Goal: Task Accomplishment & Management: Manage account settings

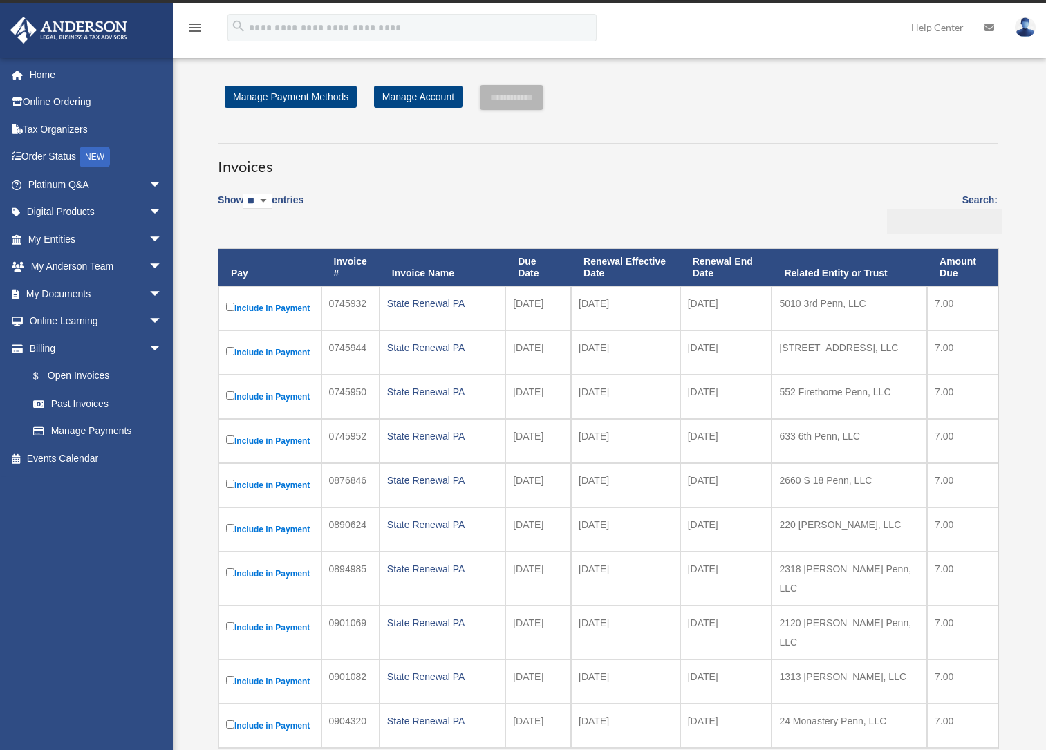
scroll to position [64, 0]
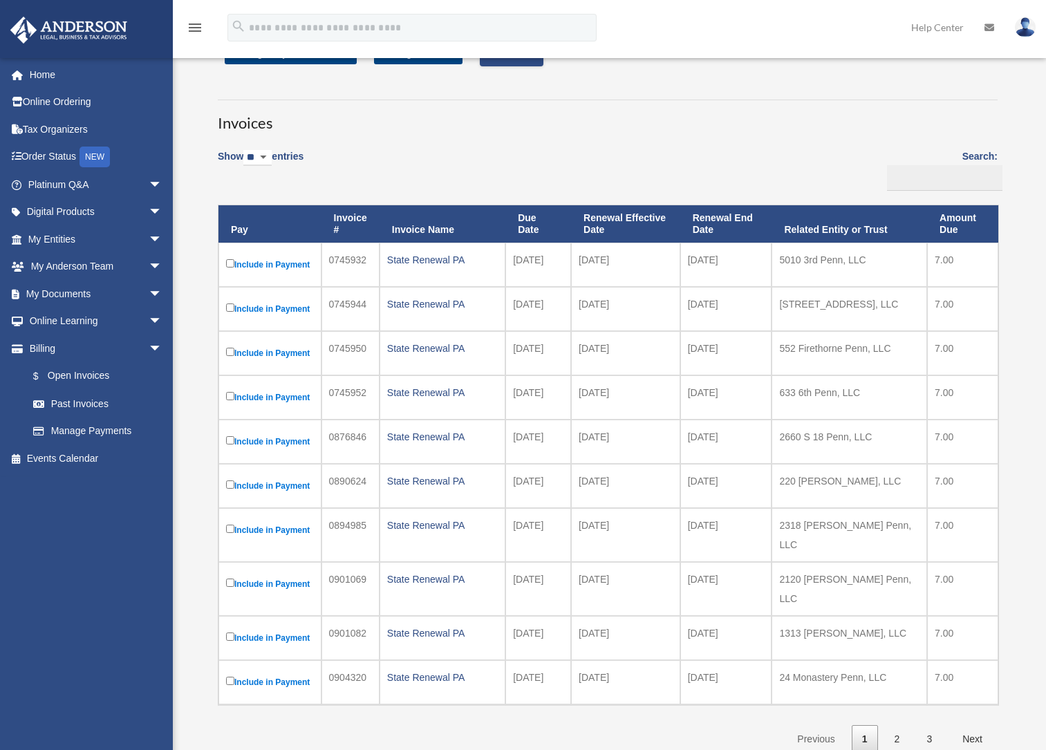
click at [234, 353] on label "Include in Payment" at bounding box center [270, 353] width 88 height 17
click at [230, 267] on label "Include in Payment" at bounding box center [270, 264] width 88 height 17
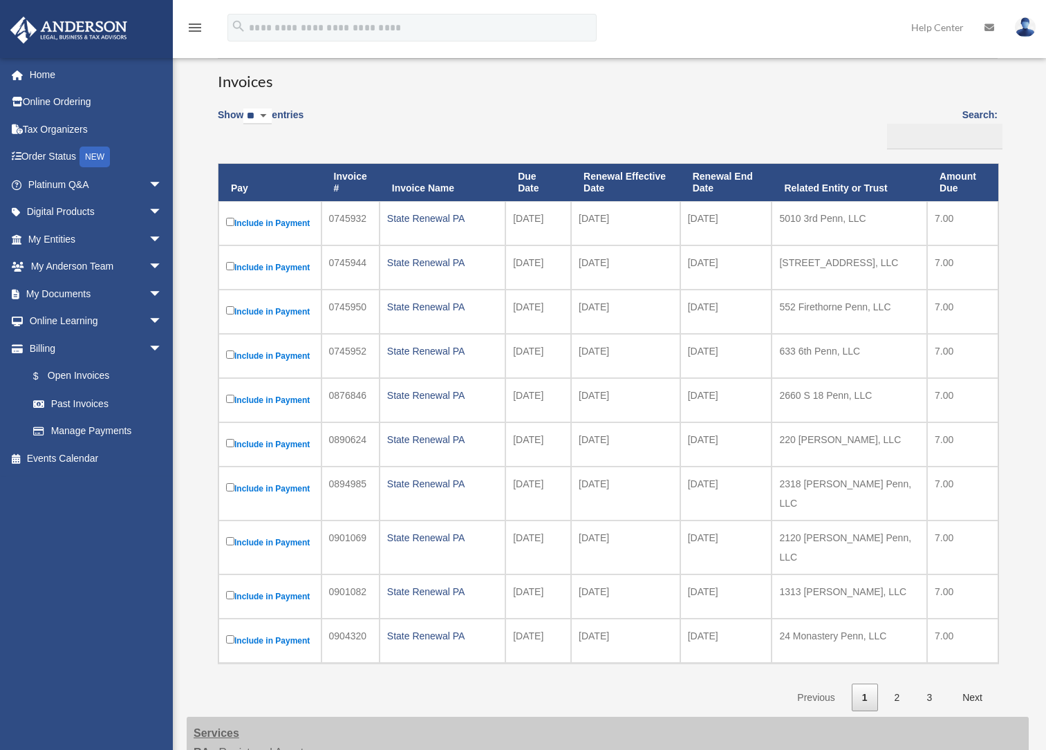
scroll to position [172, 0]
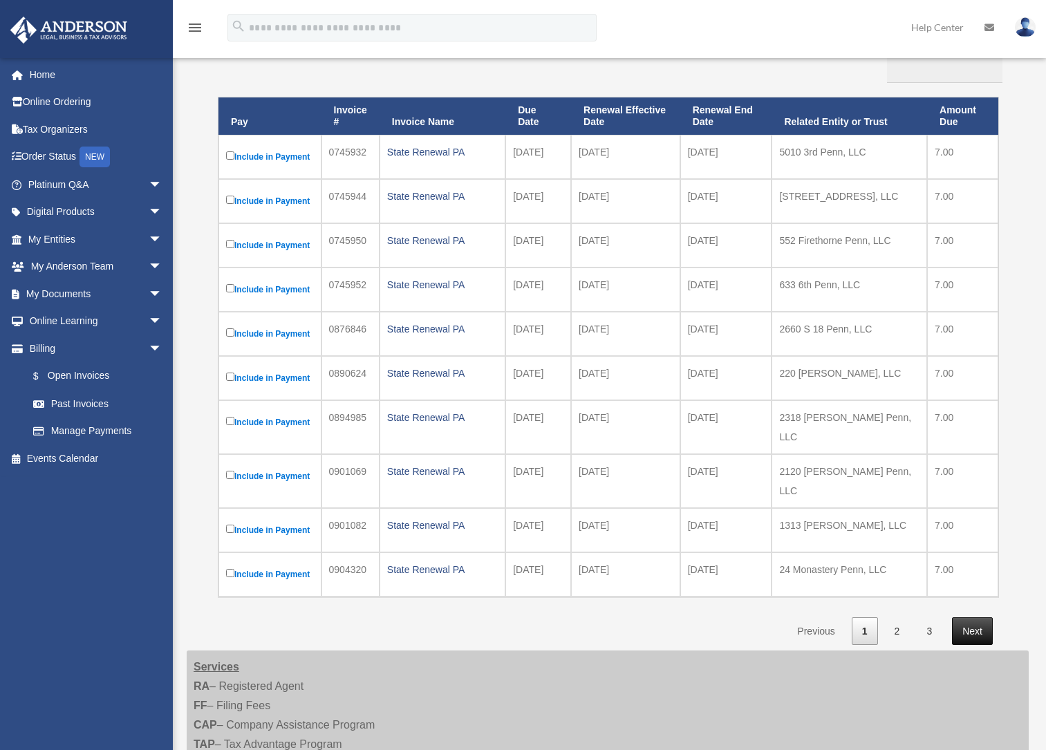
click at [978, 617] on link "Next" at bounding box center [972, 631] width 41 height 28
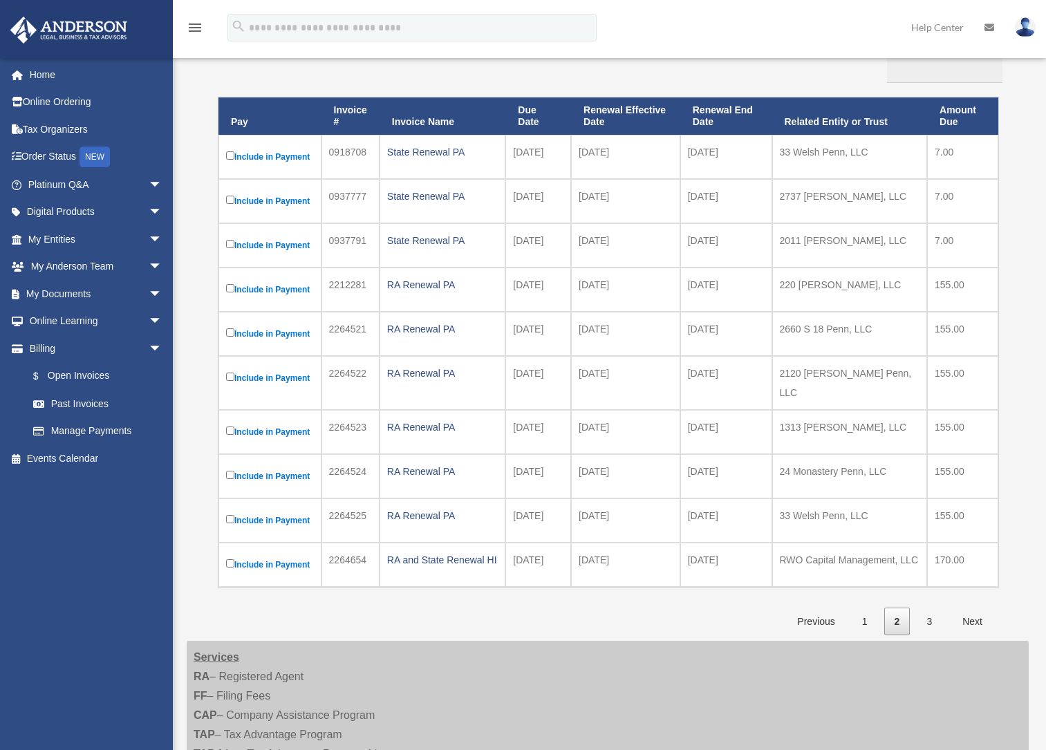
click at [236, 155] on label "Include in Payment" at bounding box center [270, 157] width 88 height 17
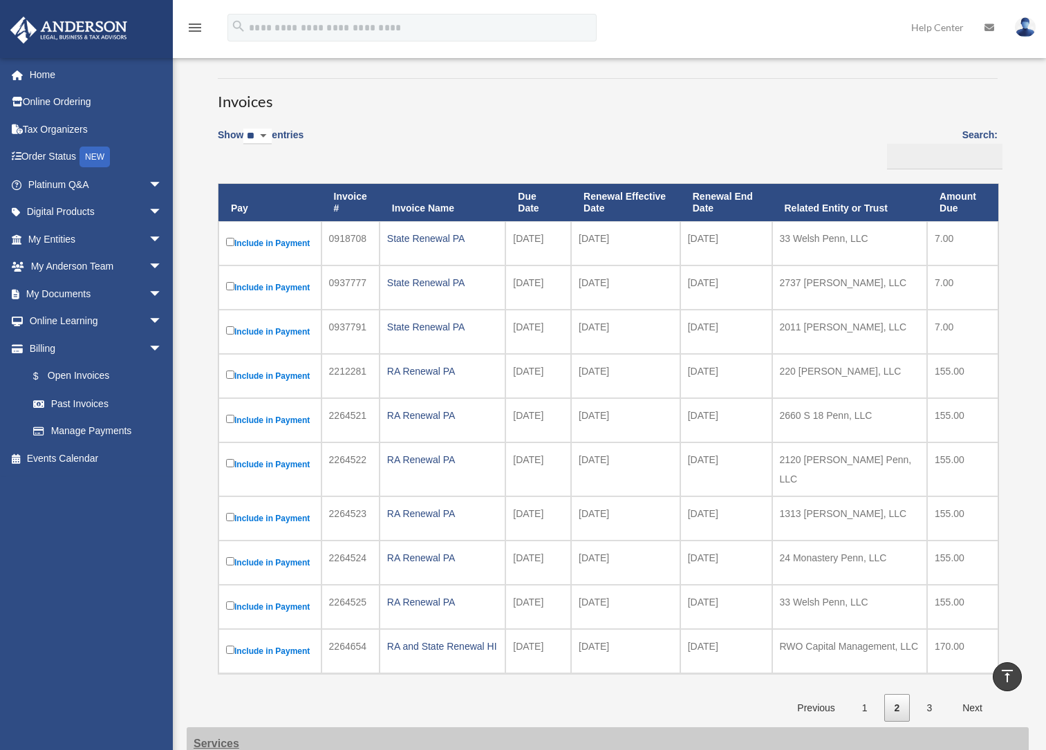
scroll to position [0, 0]
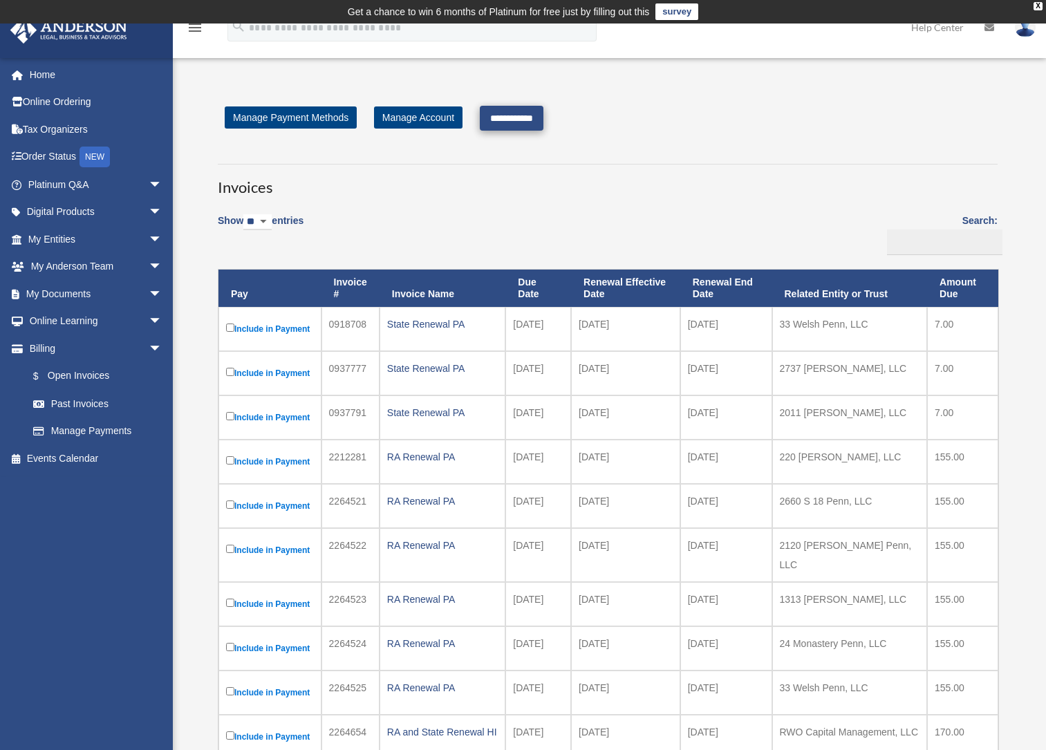
click at [502, 115] on input "**********" at bounding box center [512, 118] width 64 height 25
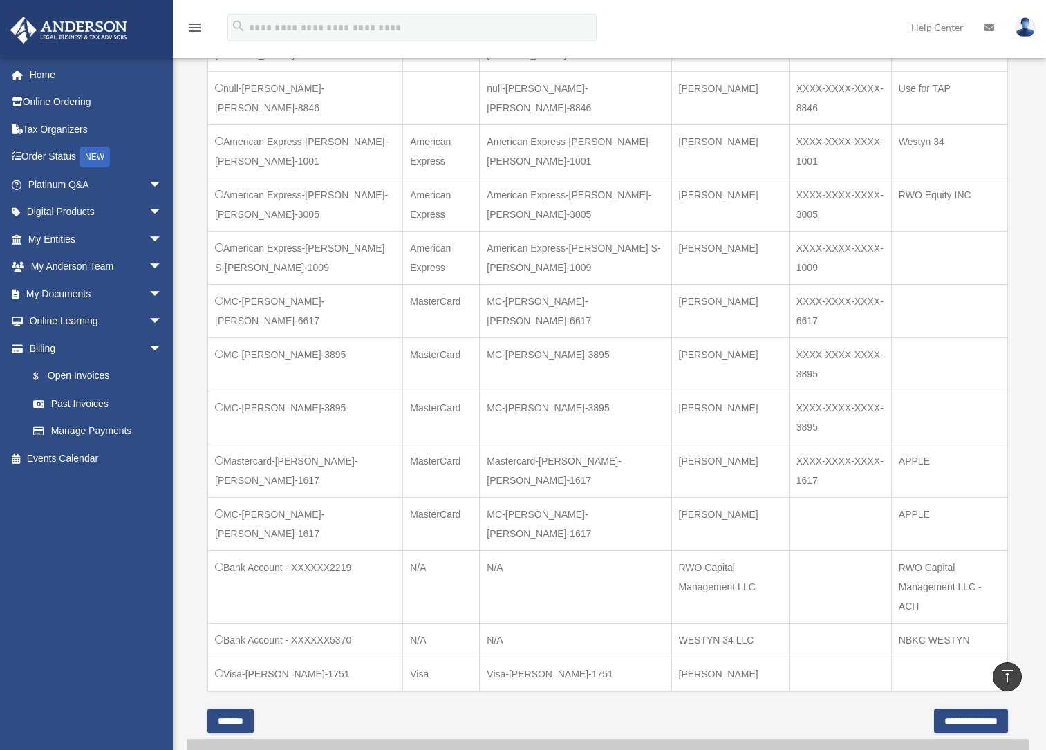
scroll to position [997, 0]
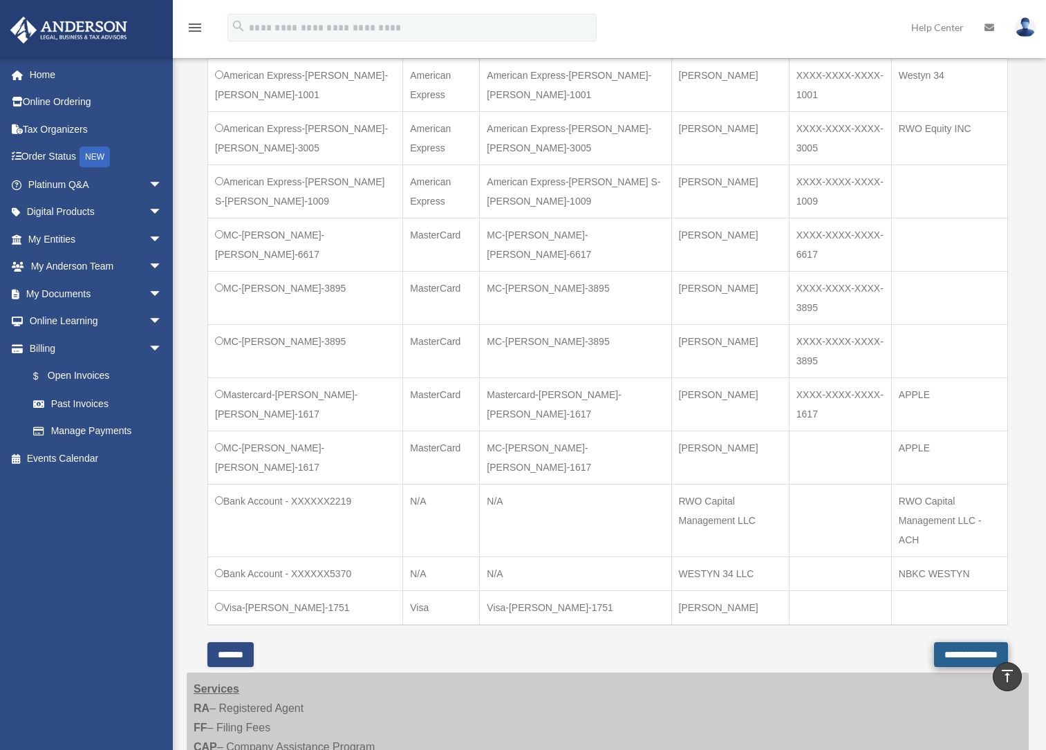
click at [954, 642] on input "**********" at bounding box center [971, 654] width 74 height 25
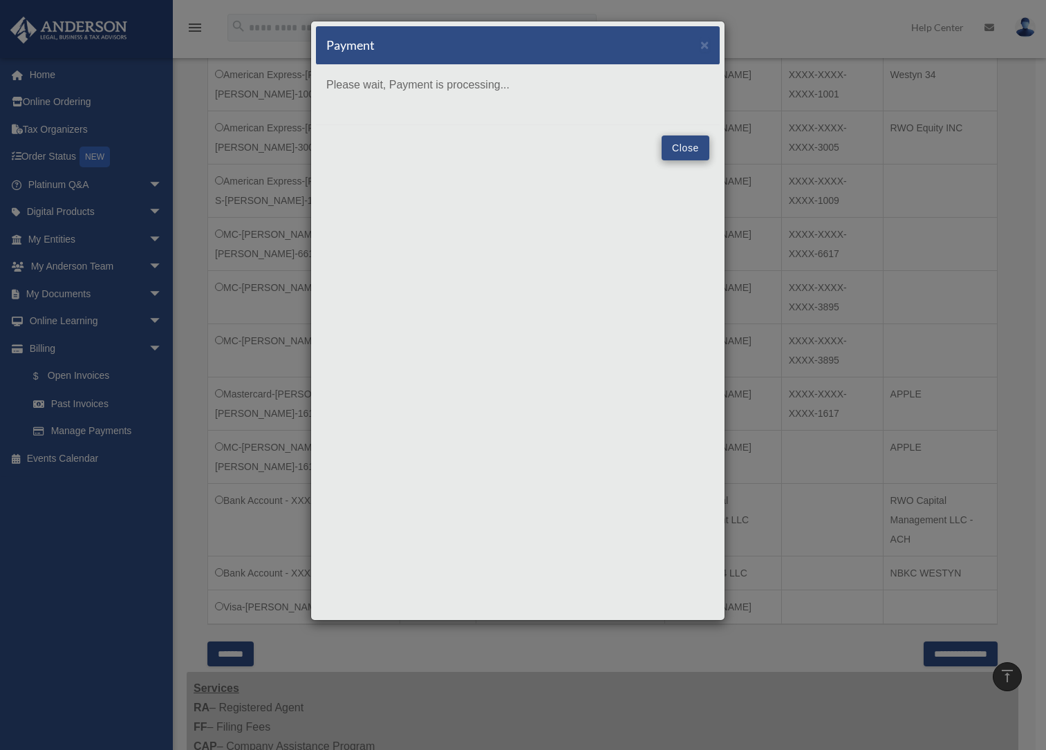
click at [692, 146] on button "Close" at bounding box center [685, 147] width 48 height 25
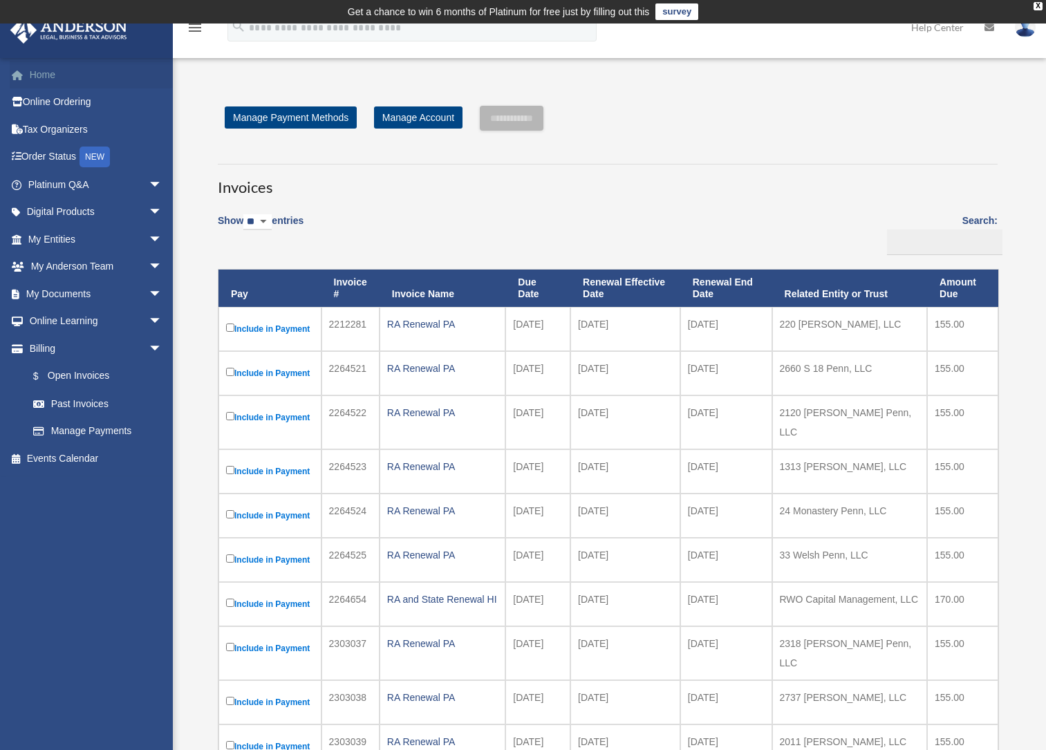
click at [54, 77] on link "Home" at bounding box center [96, 75] width 173 height 28
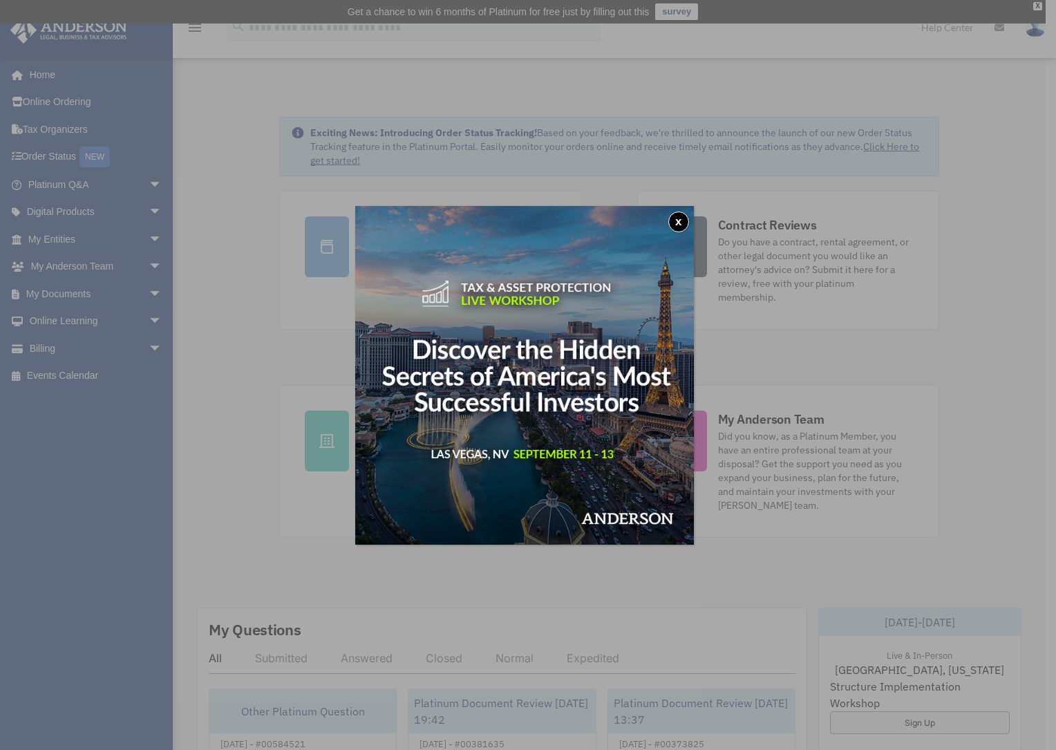
click at [683, 221] on button "x" at bounding box center [678, 221] width 21 height 21
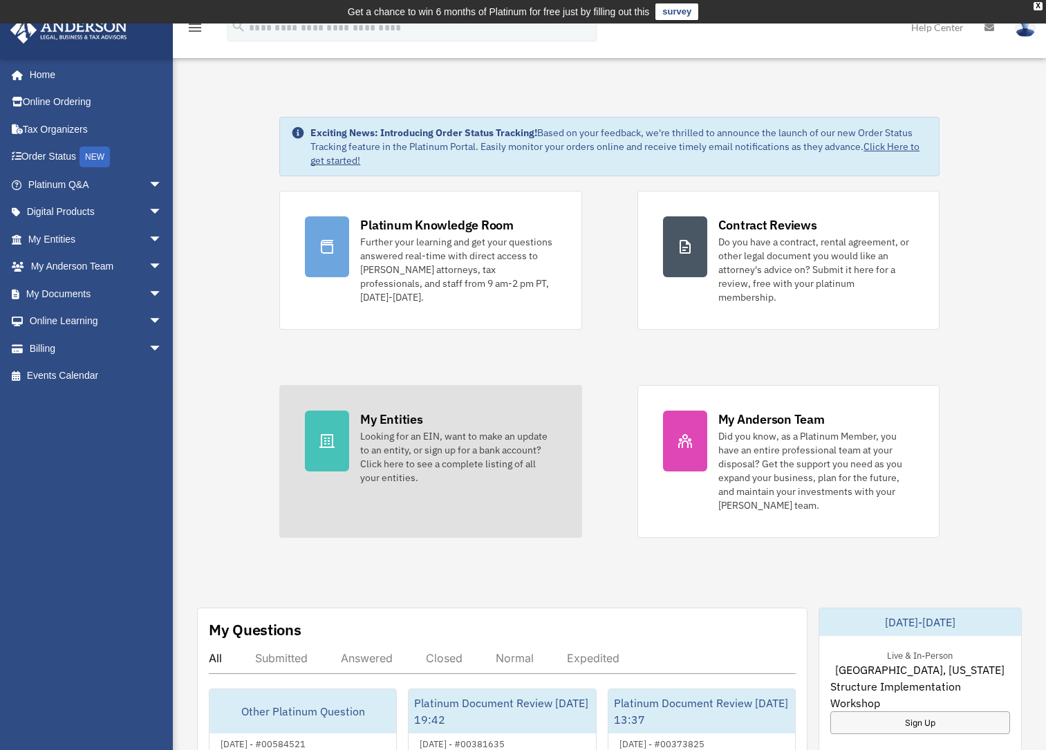
click at [406, 410] on div "My Entities" at bounding box center [391, 418] width 62 height 17
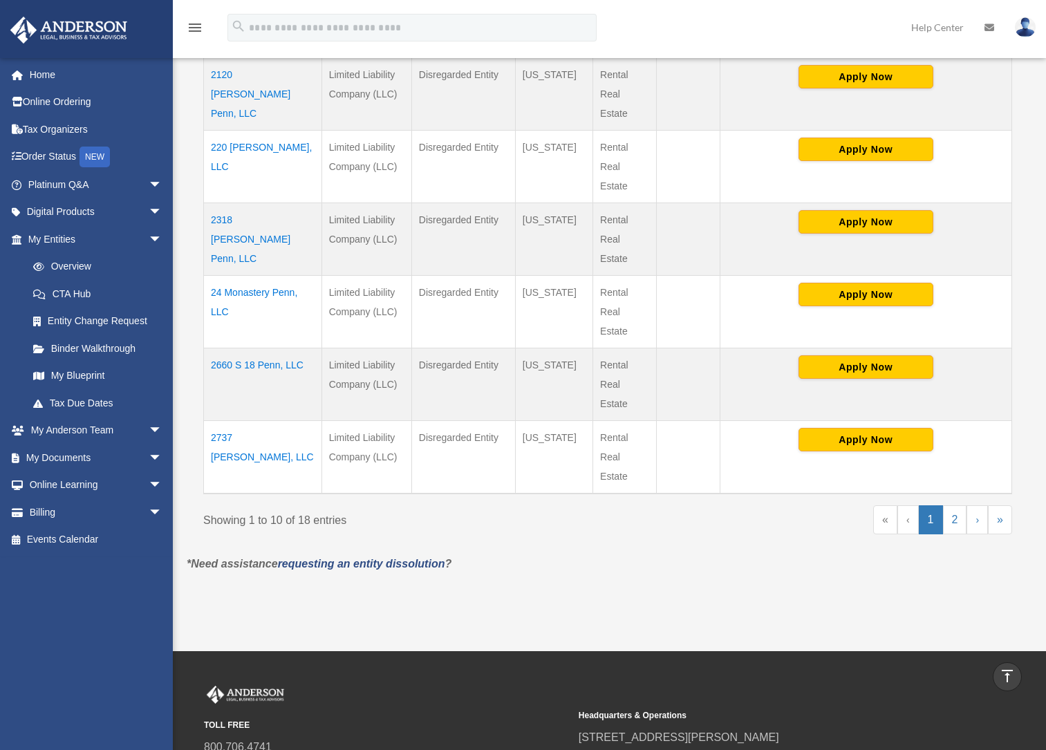
scroll to position [798, 0]
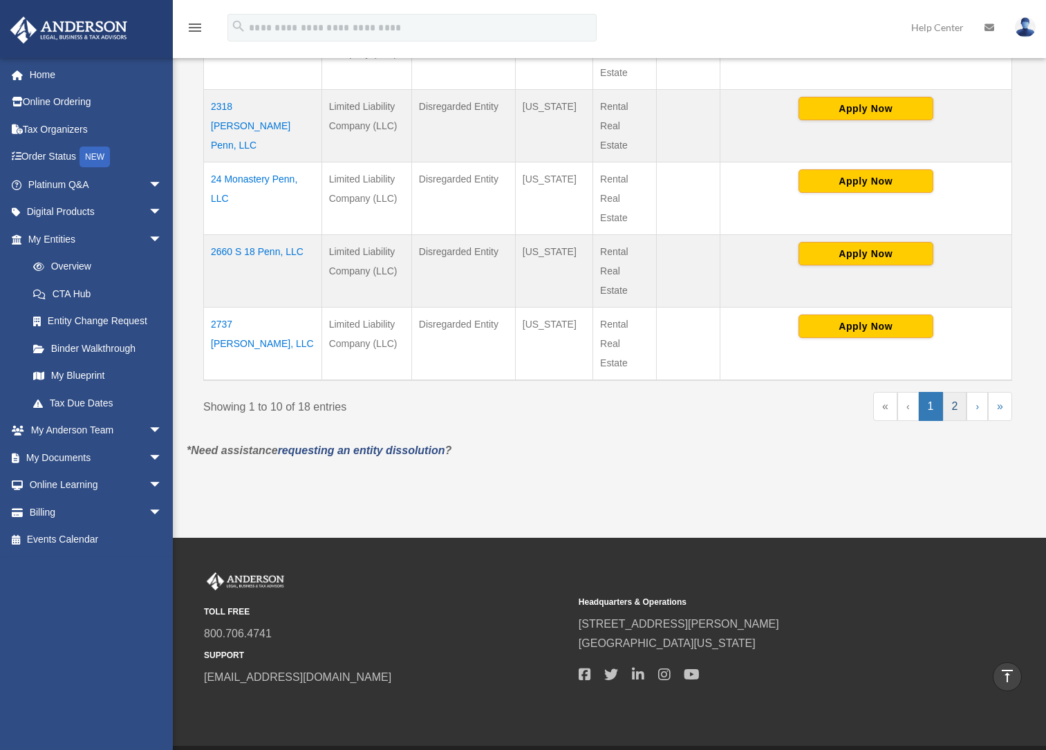
click at [957, 398] on link "2" at bounding box center [955, 406] width 24 height 29
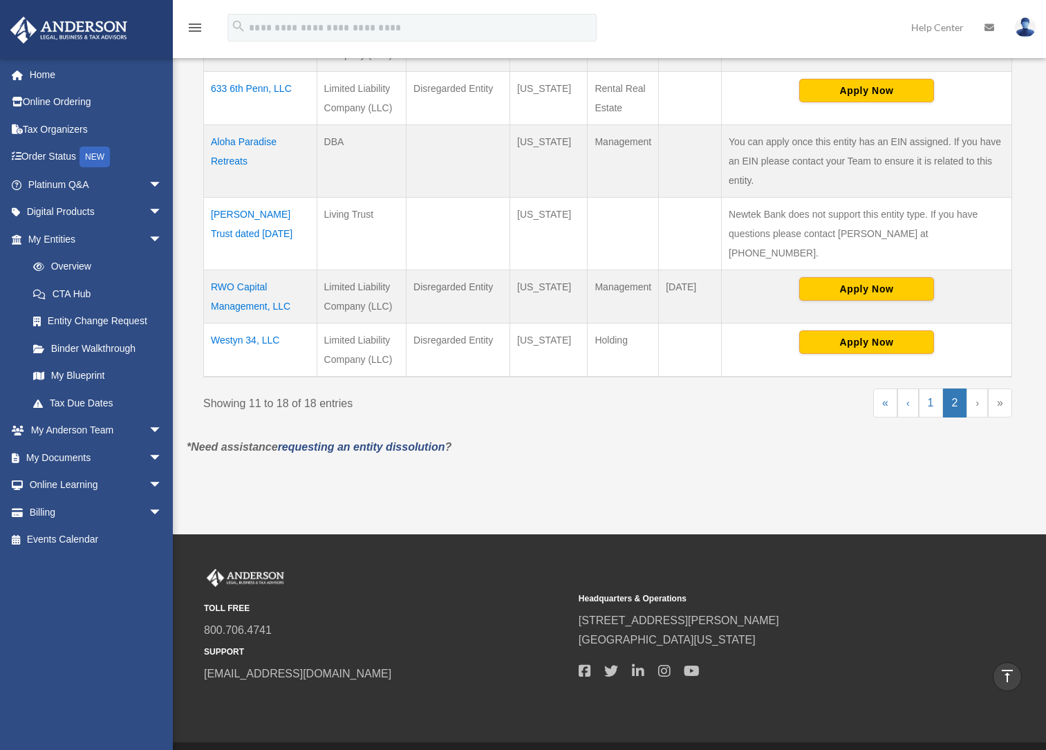
scroll to position [363, 0]
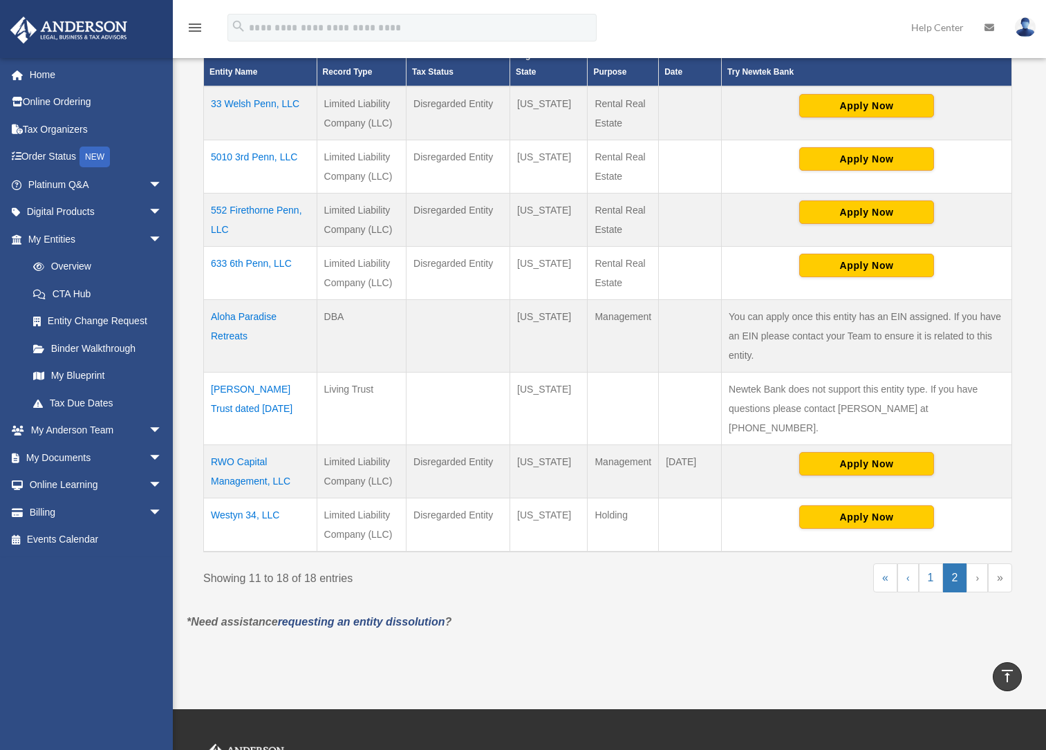
click at [976, 565] on link "›" at bounding box center [976, 577] width 21 height 29
click at [931, 567] on link "1" at bounding box center [930, 577] width 24 height 29
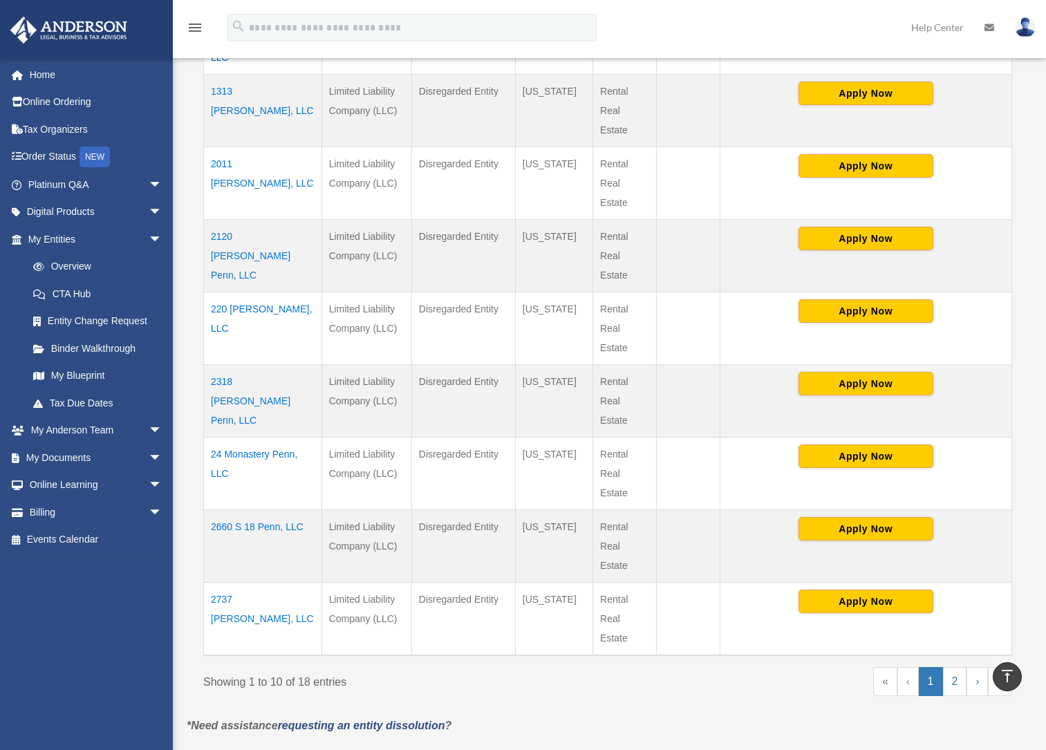
scroll to position [424, 0]
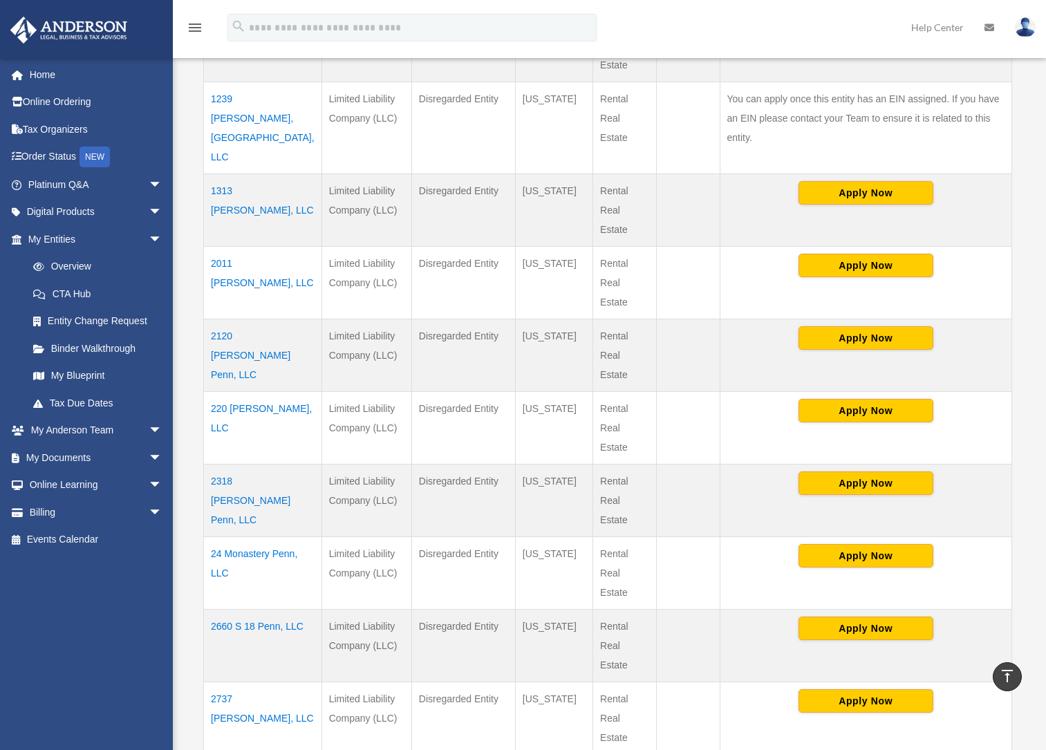
click at [258, 173] on td "1313 Lowrie Penn, LLC" at bounding box center [263, 209] width 118 height 73
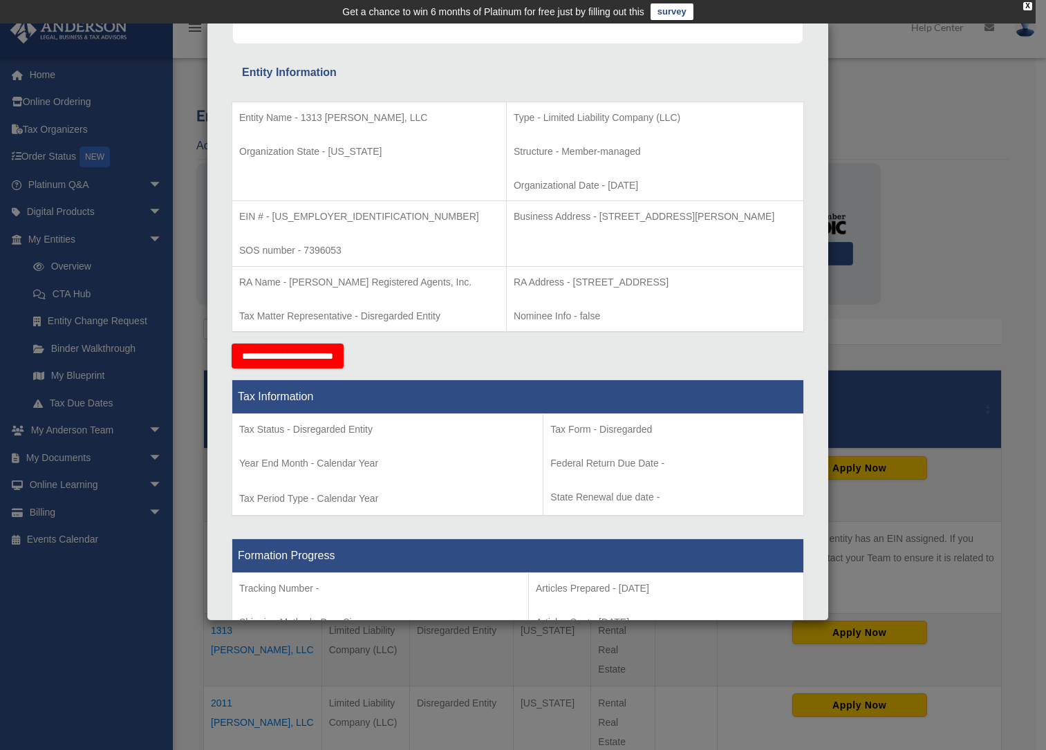
scroll to position [0, 0]
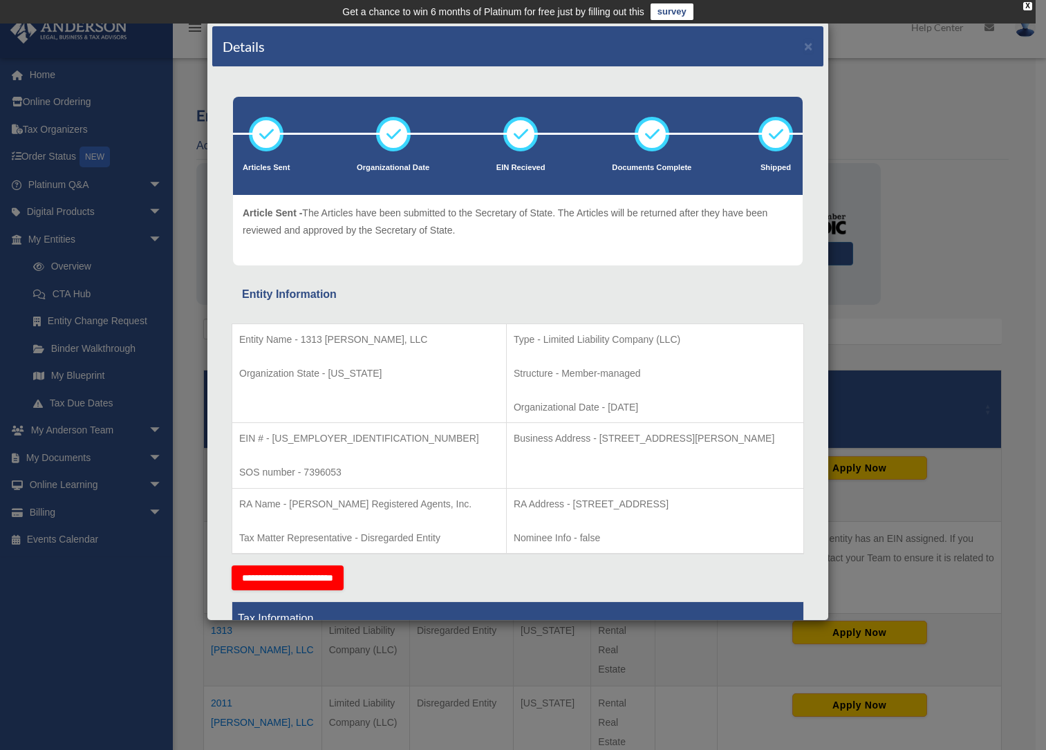
click at [196, 455] on div "Details × Articles Sent Organizational Date" at bounding box center [523, 375] width 1046 height 750
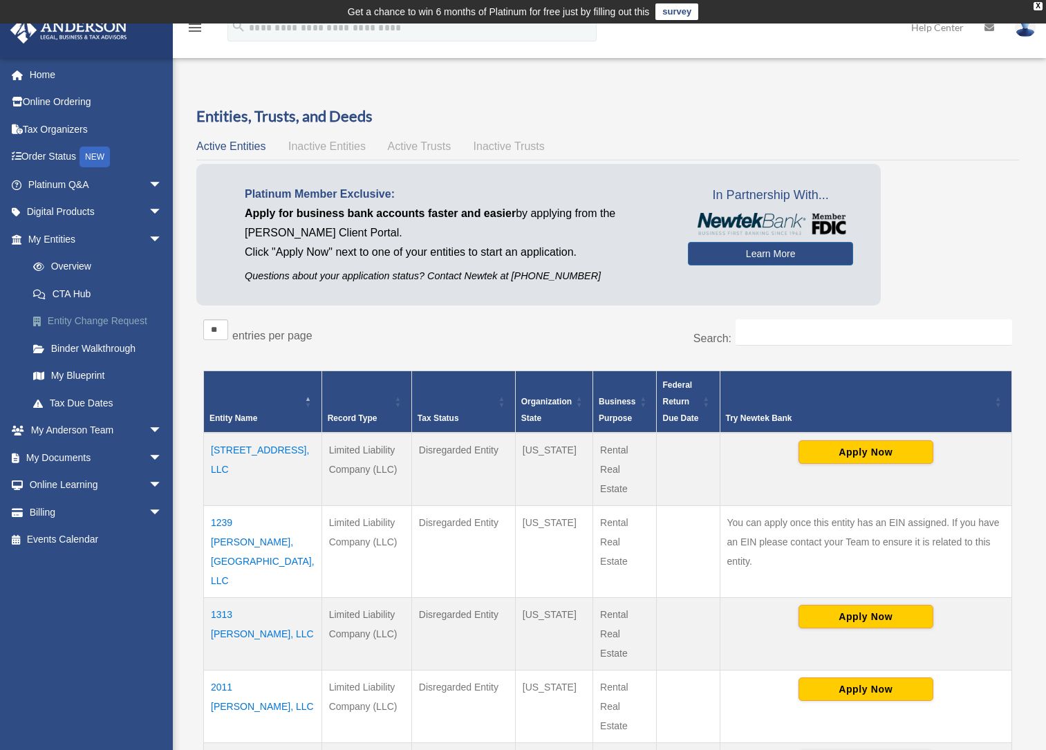
click at [129, 315] on link "Entity Change Request" at bounding box center [101, 322] width 164 height 28
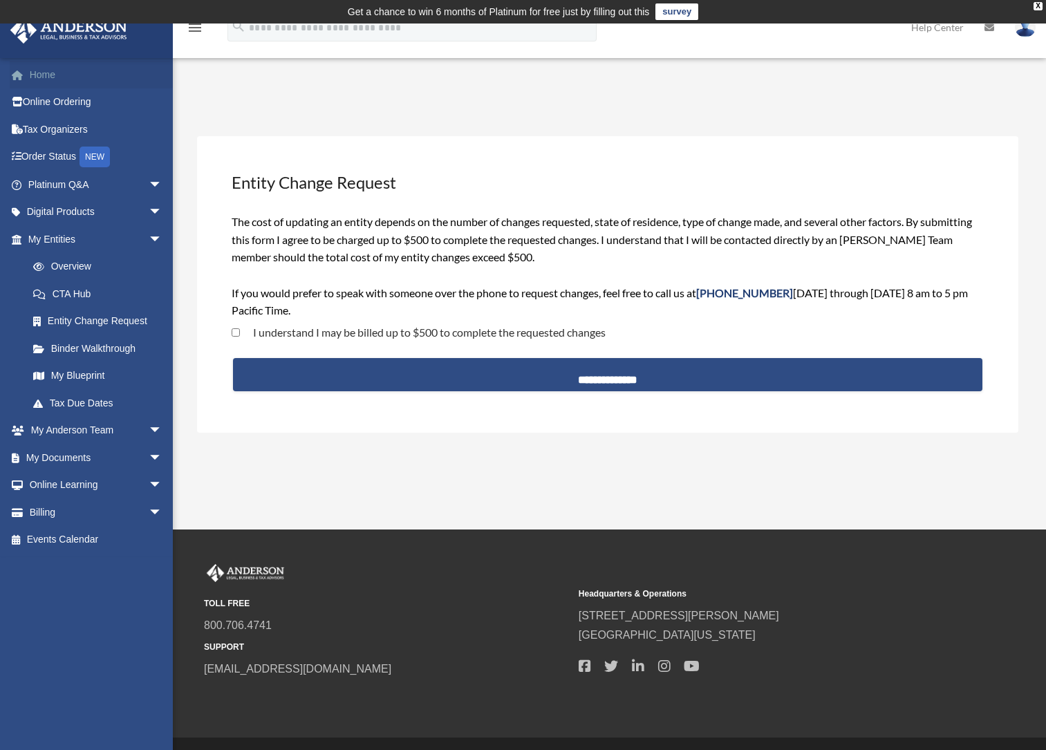
click at [40, 74] on link "Home" at bounding box center [96, 75] width 173 height 28
click at [53, 77] on link "Home" at bounding box center [96, 75] width 173 height 28
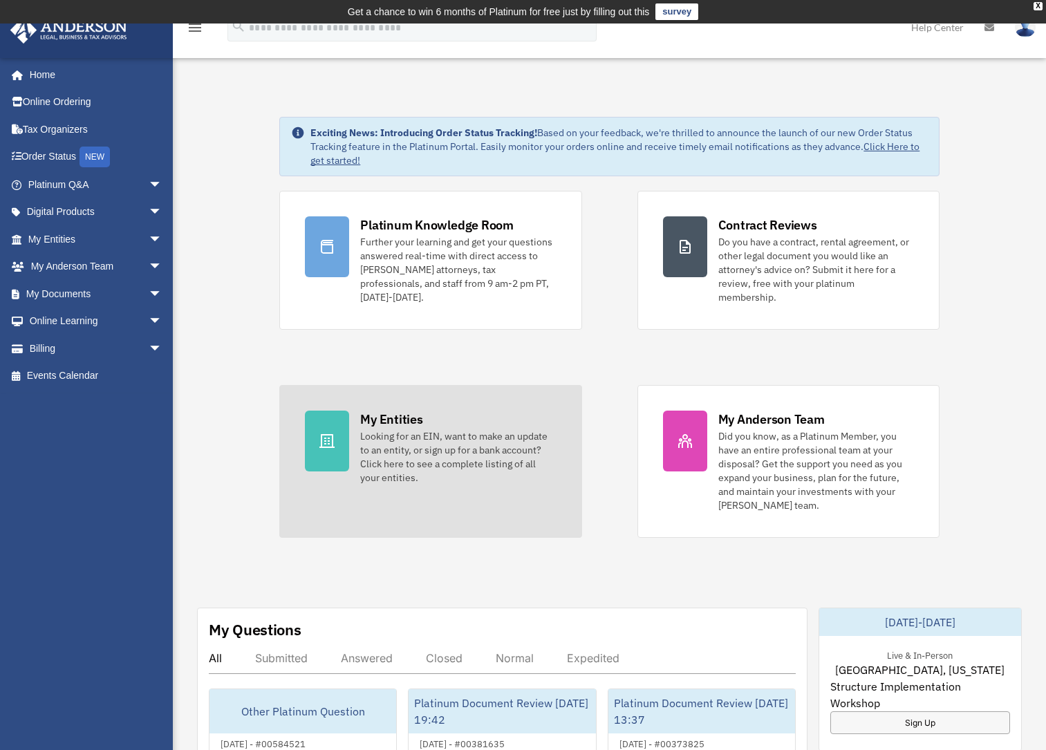
click at [404, 410] on div "My Entities" at bounding box center [391, 418] width 62 height 17
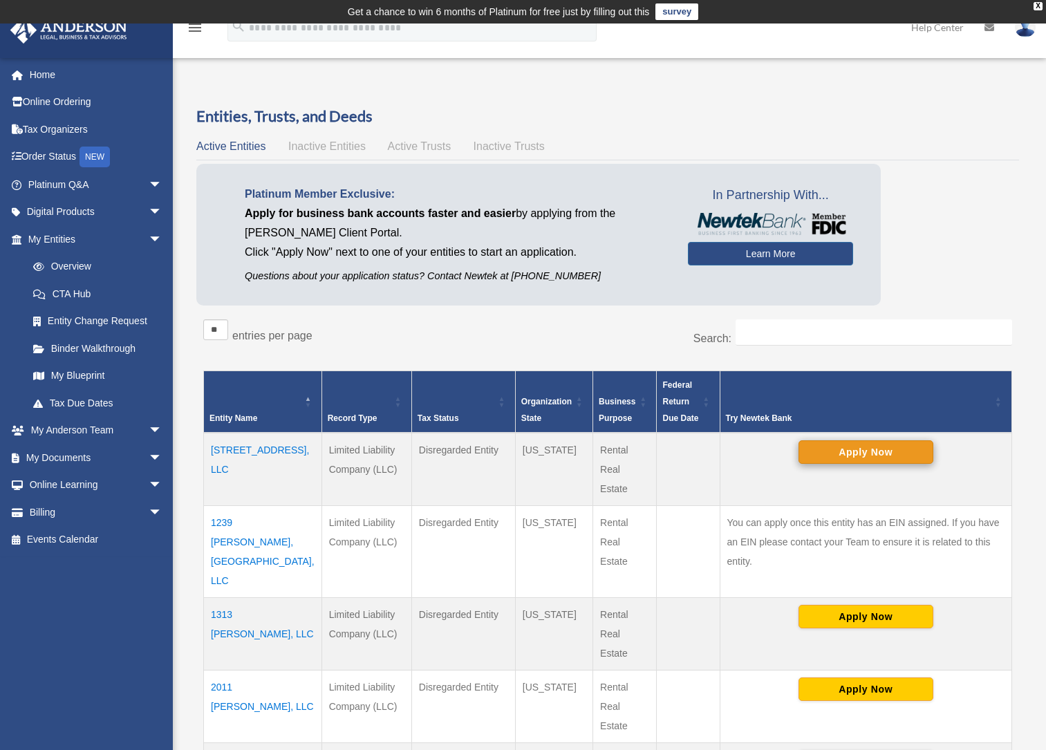
click at [835, 458] on button "Apply Now" at bounding box center [865, 451] width 135 height 23
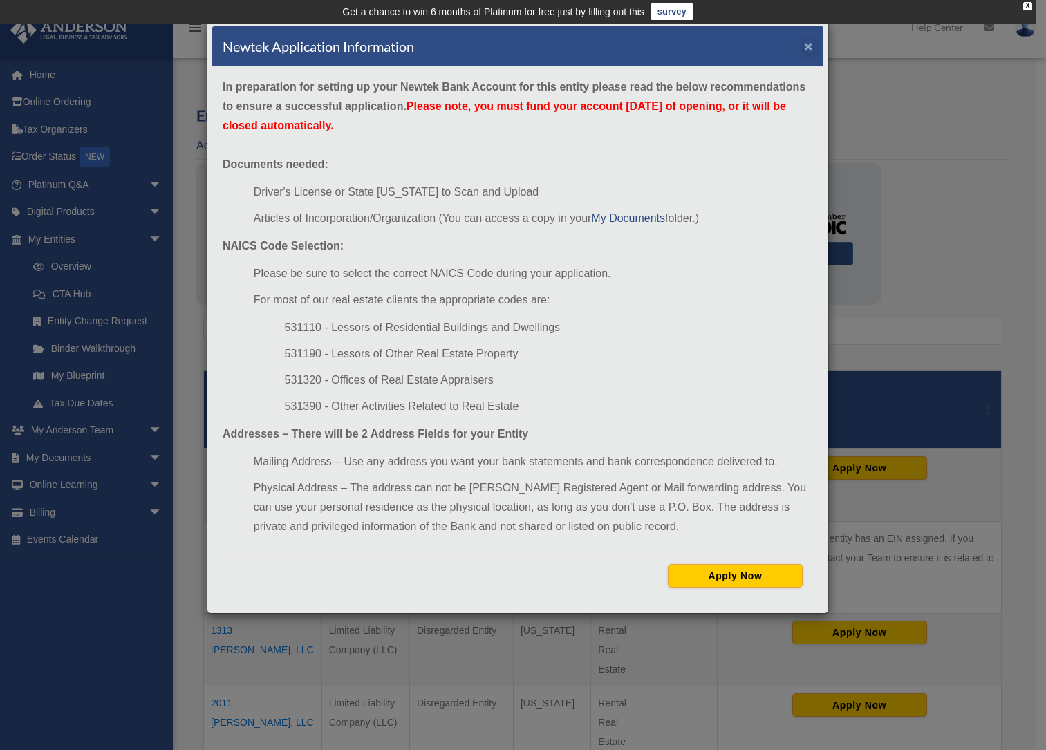
click at [807, 51] on button "×" at bounding box center [808, 46] width 9 height 15
